Goal: Information Seeking & Learning: Check status

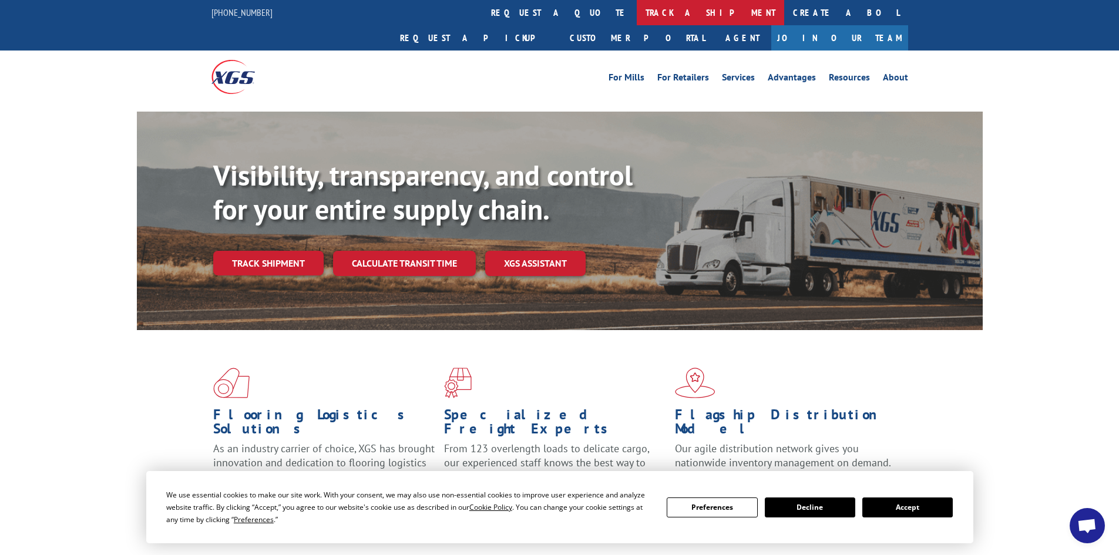
click at [637, 14] on link "track a shipment" at bounding box center [710, 12] width 147 height 25
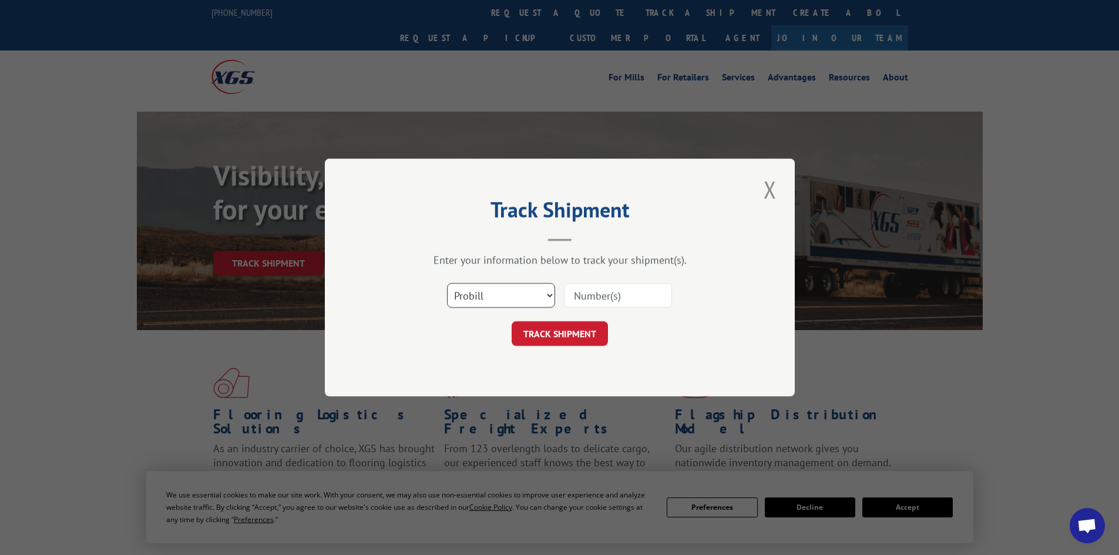
click at [553, 295] on select "Select category... Probill BOL PO" at bounding box center [501, 295] width 108 height 25
select select "bol"
click at [447, 283] on select "Select category... Probill BOL PO" at bounding box center [501, 295] width 108 height 25
click at [593, 293] on input at bounding box center [618, 295] width 108 height 25
paste input "5964712"
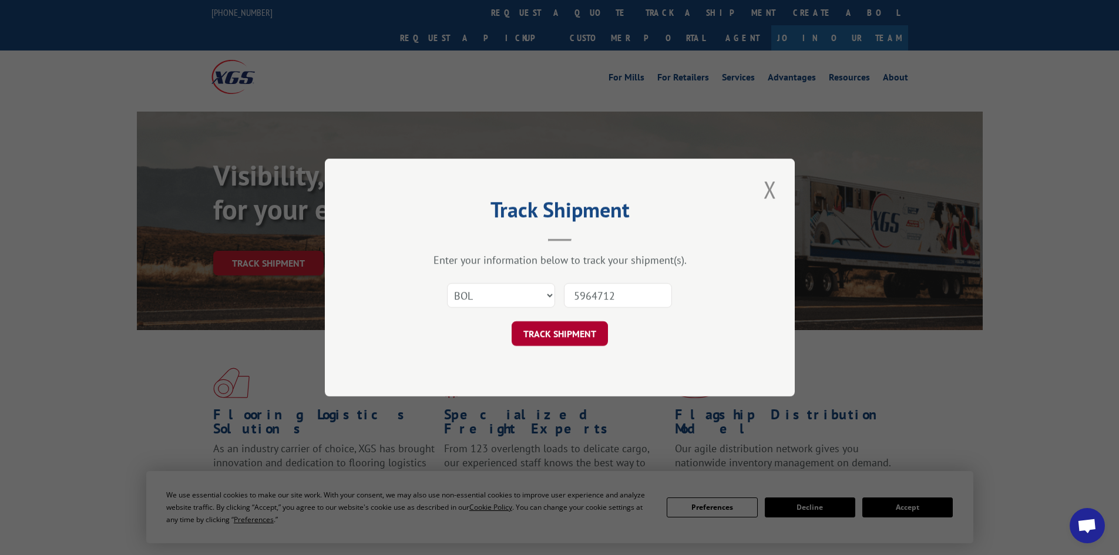
type input "5964712"
click at [554, 336] on button "TRACK SHIPMENT" at bounding box center [560, 333] width 96 height 25
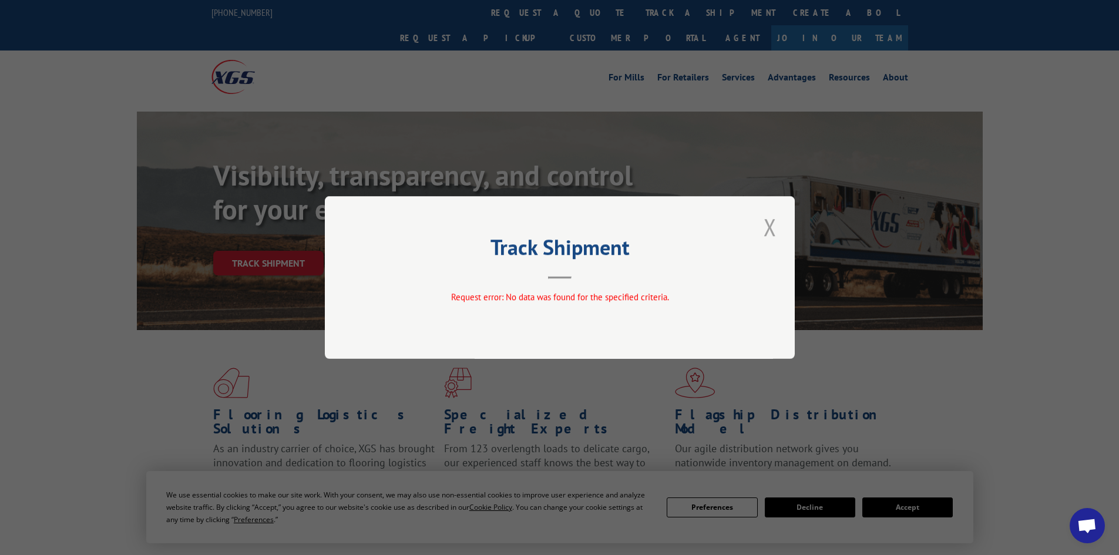
click at [770, 229] on button "Close modal" at bounding box center [770, 227] width 20 height 32
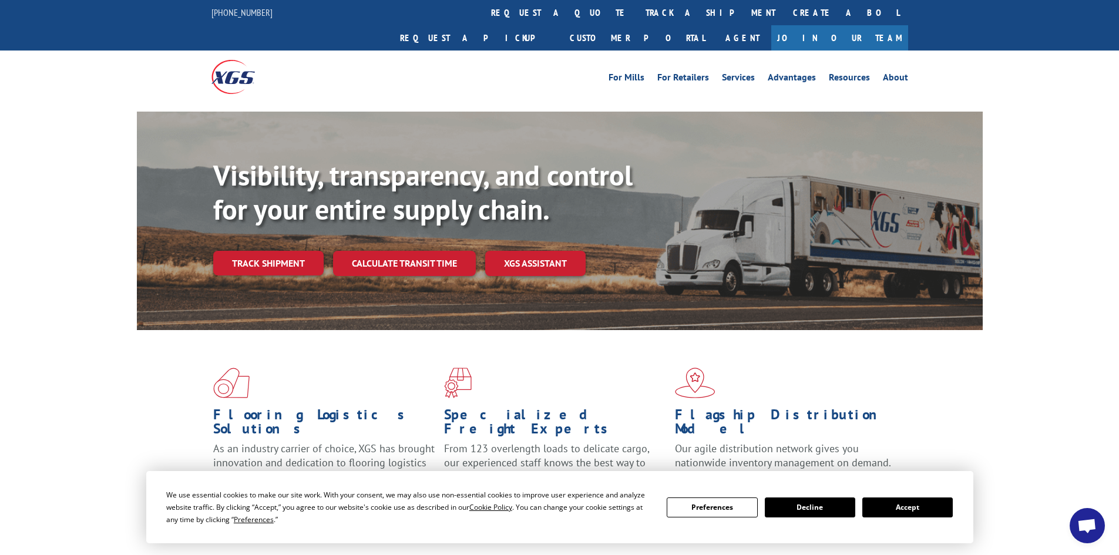
click at [907, 509] on button "Accept" at bounding box center [907, 508] width 90 height 20
